Goal: Check status: Check status

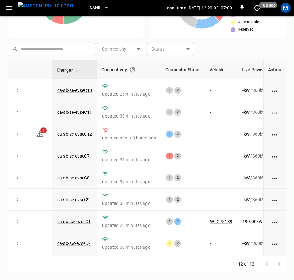
scroll to position [94, 63]
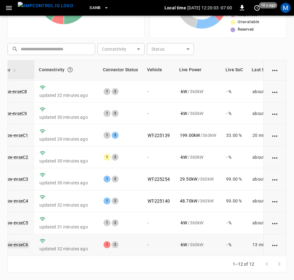
click at [22, 242] on link "ca-sb-sw-evseC6" at bounding box center [11, 245] width 36 height 8
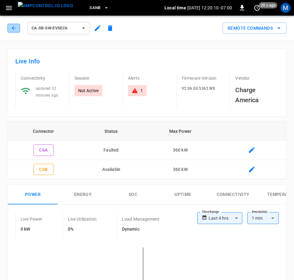
click at [13, 27] on icon "button" at bounding box center [14, 28] width 6 height 6
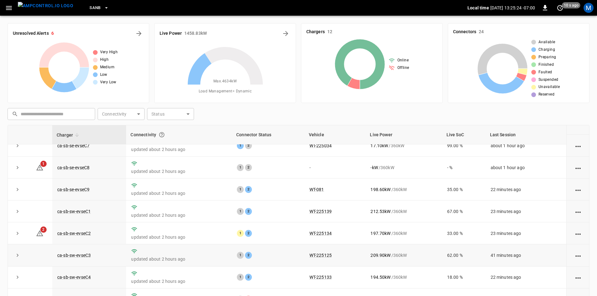
scroll to position [48, 0]
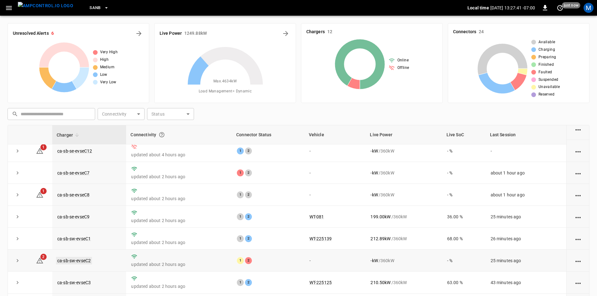
click at [81, 264] on link "ca-sb-sw-evseC2" at bounding box center [74, 260] width 36 height 8
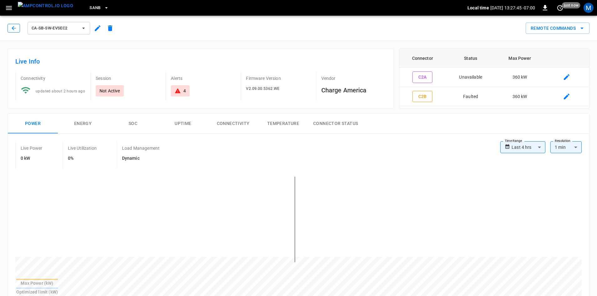
click at [14, 29] on icon "button" at bounding box center [14, 28] width 6 height 6
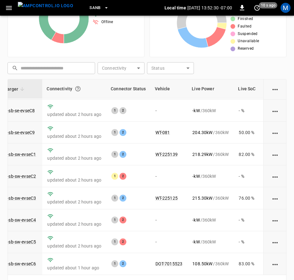
scroll to position [94, 68]
